Goal: Find specific page/section

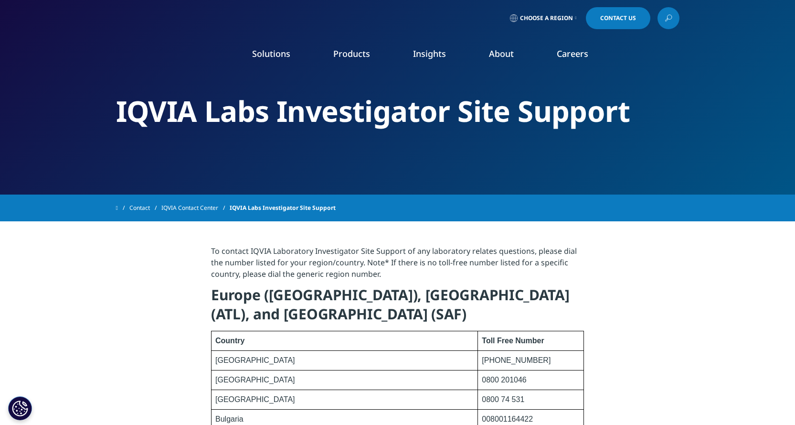
click at [563, 14] on span "Choose a Region" at bounding box center [546, 18] width 53 height 8
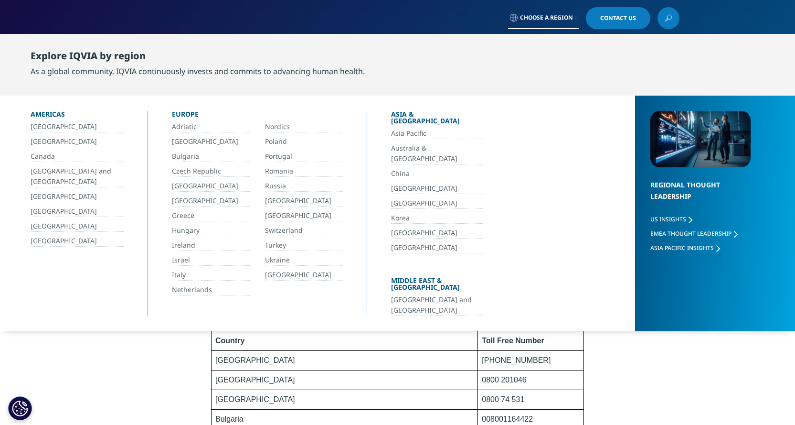
click at [66, 236] on link "[GEOGRAPHIC_DATA]" at bounding box center [77, 240] width 93 height 11
